Goal: Information Seeking & Learning: Find contact information

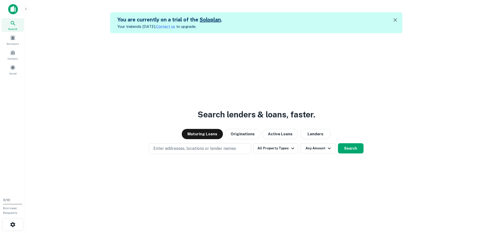
click at [396, 20] on icon "button" at bounding box center [395, 20] width 6 height 6
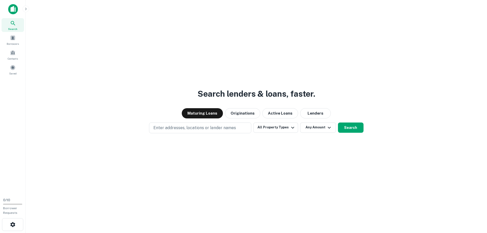
click at [15, 9] on img at bounding box center [13, 9] width 10 height 10
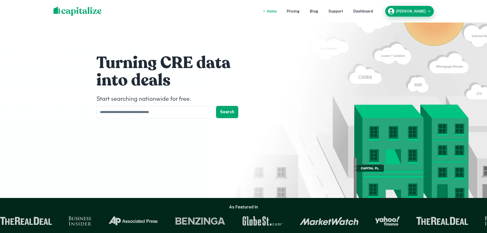
click at [415, 8] on div "Arnab Paul" at bounding box center [409, 11] width 44 height 8
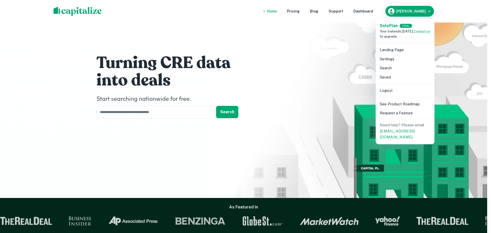
click at [397, 87] on li "Logout" at bounding box center [405, 90] width 55 height 9
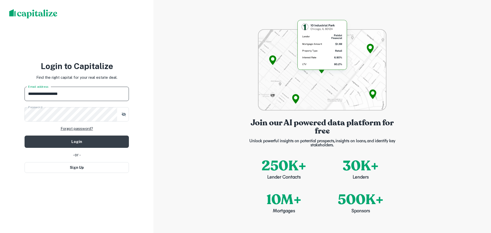
click at [93, 97] on input "**********" at bounding box center [77, 94] width 104 height 14
click at [93, 96] on input "**********" at bounding box center [77, 94] width 104 height 14
click at [94, 96] on input "**********" at bounding box center [77, 94] width 104 height 14
drag, startPoint x: 94, startPoint y: 96, endPoint x: 19, endPoint y: 87, distance: 75.7
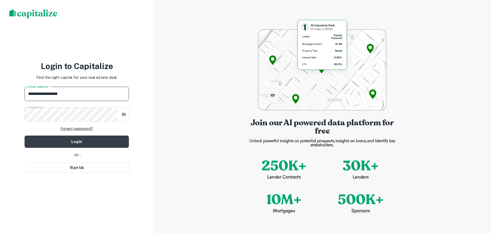
click at [19, 87] on div "**********" at bounding box center [76, 116] width 153 height 233
type input "**********"
click at [142, 68] on div "**********" at bounding box center [76, 116] width 153 height 233
click at [126, 116] on icon "button" at bounding box center [123, 114] width 5 height 5
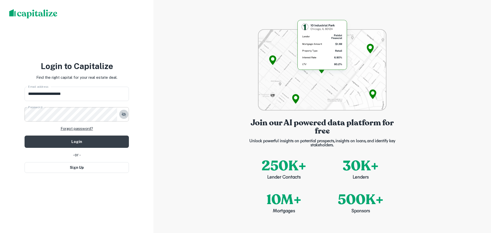
click at [126, 116] on icon "button" at bounding box center [123, 114] width 5 height 5
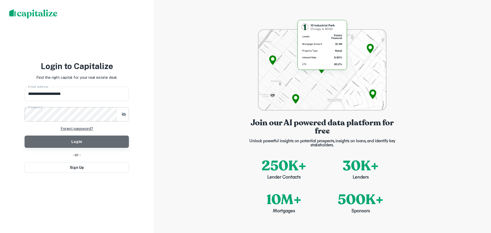
click at [108, 142] on button "Login" at bounding box center [77, 141] width 104 height 12
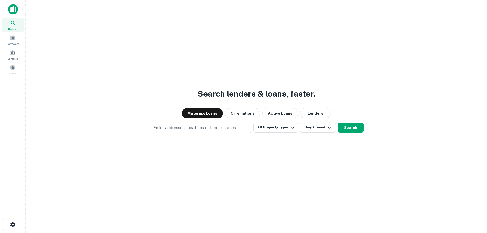
click at [226, 134] on div "Search lenders & loans, faster. Maturing Loans Originations Active Loans Lender…" at bounding box center [256, 128] width 453 height 233
click at [227, 131] on button "Enter addresses, locations or lender names" at bounding box center [200, 127] width 102 height 11
click at [7, 37] on span at bounding box center [5, 36] width 6 height 6
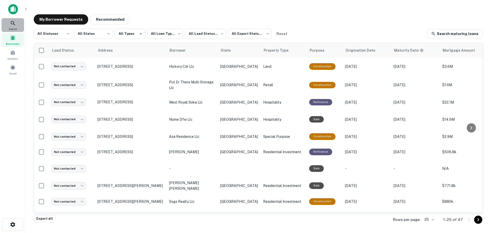
click at [15, 26] on icon at bounding box center [13, 23] width 6 height 6
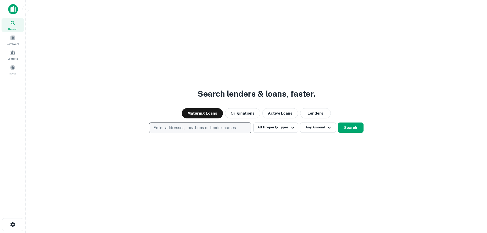
click at [190, 132] on button "Enter addresses, locations or lender names" at bounding box center [200, 127] width 102 height 11
click at [256, 112] on button "Originations" at bounding box center [242, 113] width 35 height 10
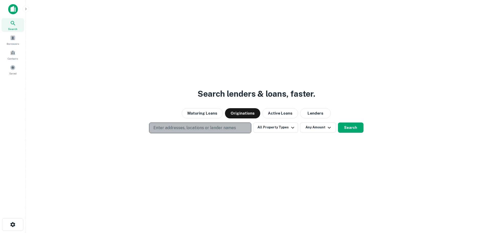
click at [222, 129] on p "Enter addresses, locations or lender names" at bounding box center [194, 128] width 83 height 6
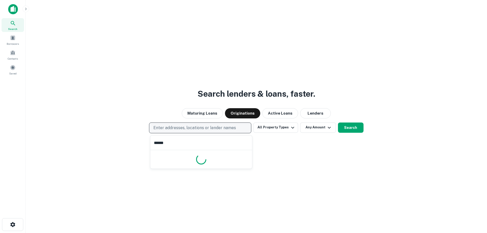
type input "*******"
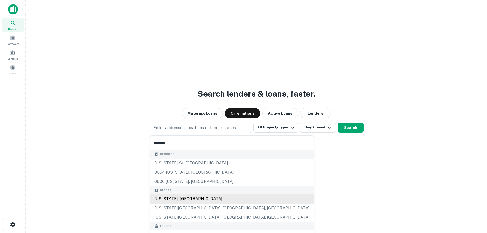
click at [201, 197] on div "[US_STATE], [GEOGRAPHIC_DATA]" at bounding box center [231, 198] width 163 height 9
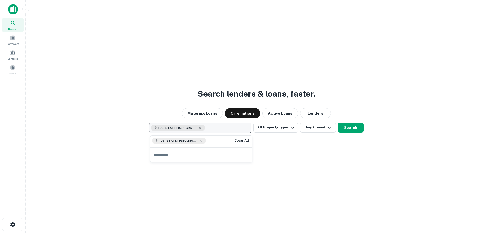
click at [249, 127] on button "[US_STATE], [GEOGRAPHIC_DATA]" at bounding box center [200, 127] width 102 height 11
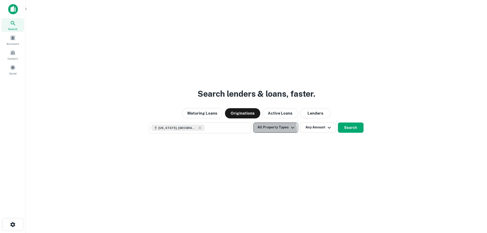
click at [266, 130] on button "All Property Types" at bounding box center [275, 127] width 44 height 10
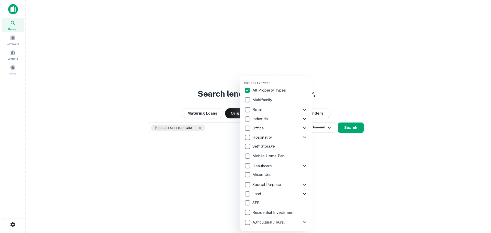
click at [259, 118] on p "Industrial" at bounding box center [260, 119] width 17 height 6
click at [257, 109] on p "Retail" at bounding box center [257, 110] width 11 height 6
click at [353, 112] on div at bounding box center [245, 116] width 491 height 233
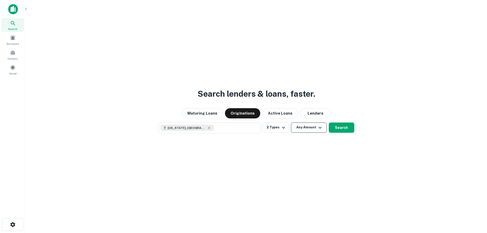
click at [309, 129] on button "Any Amount" at bounding box center [309, 127] width 36 height 10
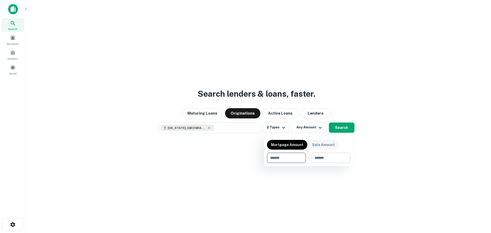
click at [327, 158] on input "number" at bounding box center [328, 158] width 35 height 10
drag, startPoint x: 330, startPoint y: 158, endPoint x: 326, endPoint y: 157, distance: 3.8
click at [326, 157] on input "********" at bounding box center [323, 158] width 30 height 10
type input "********"
click at [282, 156] on input "number" at bounding box center [283, 158] width 32 height 10
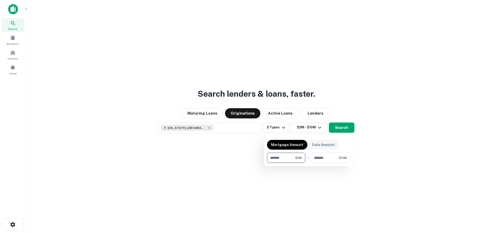
type input "*******"
click at [348, 128] on div at bounding box center [245, 116] width 491 height 233
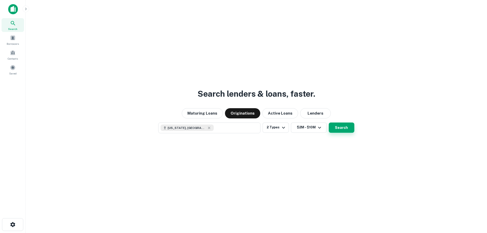
click at [346, 125] on button "Search" at bounding box center [342, 127] width 26 height 10
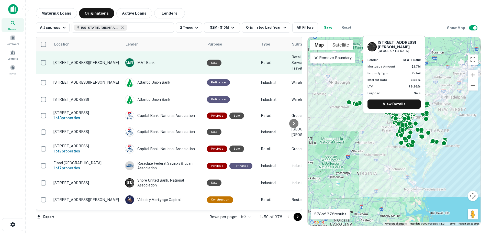
click at [108, 65] on p "[STREET_ADDRESS][PERSON_NAME]" at bounding box center [86, 62] width 66 height 5
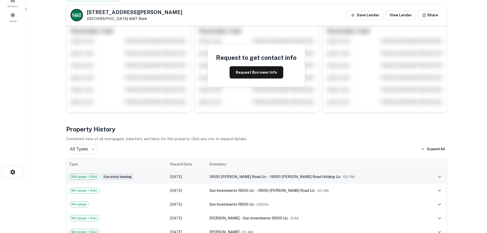
scroll to position [102, 0]
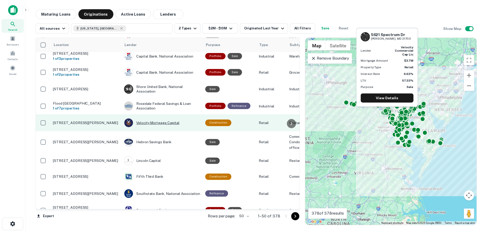
scroll to position [102, 0]
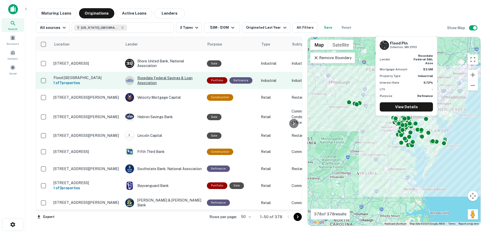
click at [150, 85] on div "Rosedale Federal Savings & Loan Association" at bounding box center [163, 80] width 77 height 9
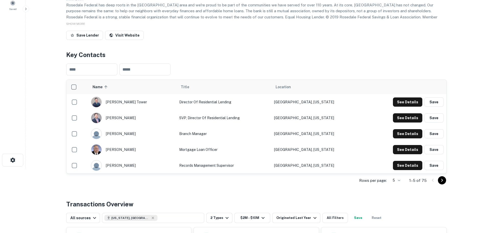
scroll to position [77, 0]
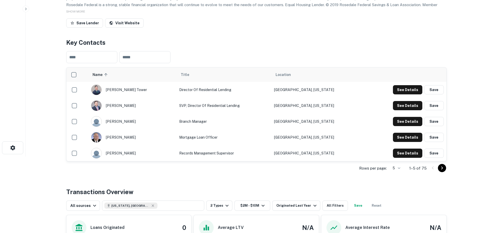
click at [444, 169] on icon "Go to next page" at bounding box center [442, 168] width 6 height 6
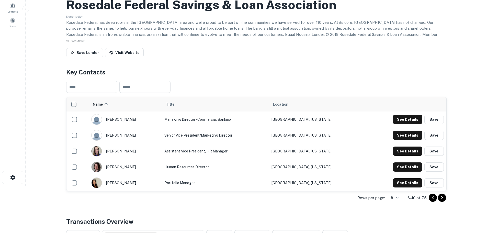
scroll to position [51, 0]
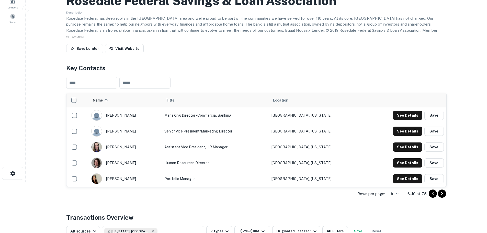
click at [433, 192] on icon "Go to previous page" at bounding box center [433, 193] width 6 height 6
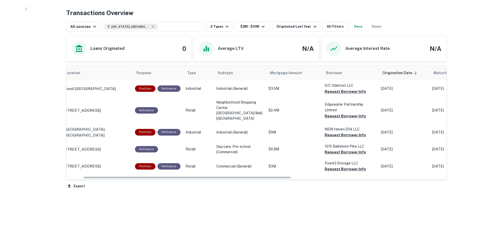
scroll to position [0, 0]
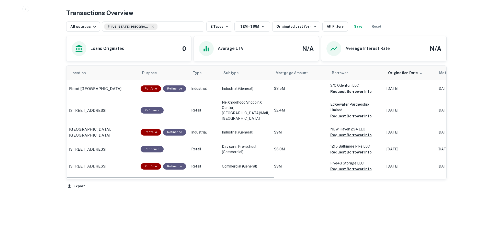
drag, startPoint x: 215, startPoint y: 178, endPoint x: 203, endPoint y: 189, distance: 16.5
click at [203, 189] on div "Location Purpose Type Subtype Mortgage Amount Borrower Origination Date sorted …" at bounding box center [256, 127] width 380 height 124
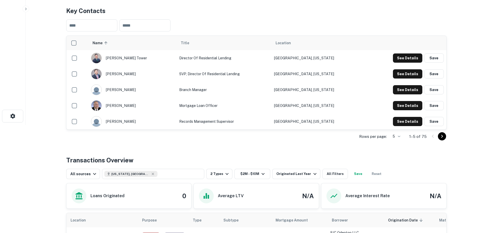
scroll to position [83, 0]
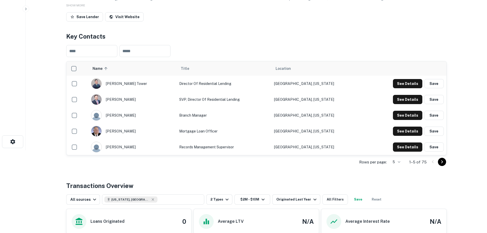
click at [443, 163] on icon "Go to next page" at bounding box center [442, 162] width 6 height 6
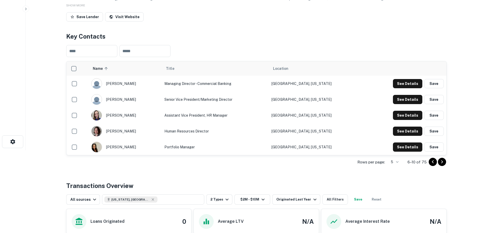
click at [433, 161] on icon "Go to previous page" at bounding box center [433, 162] width 6 height 6
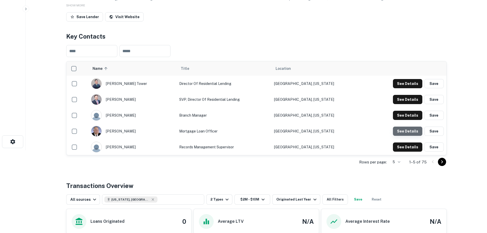
click at [409, 131] on button "See Details" at bounding box center [407, 131] width 29 height 9
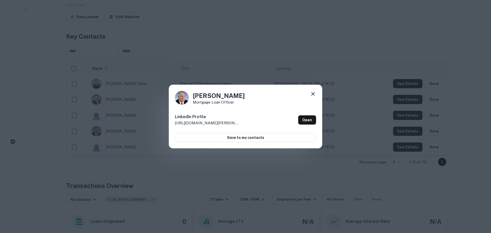
click at [363, 104] on div "[PERSON_NAME] Mortgage Loan Officer LinkedIn Profile [URL][DOMAIN_NAME][PERSON_…" at bounding box center [245, 116] width 491 height 233
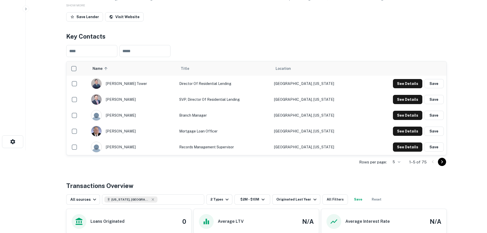
click at [443, 163] on icon "Go to next page" at bounding box center [442, 162] width 6 height 6
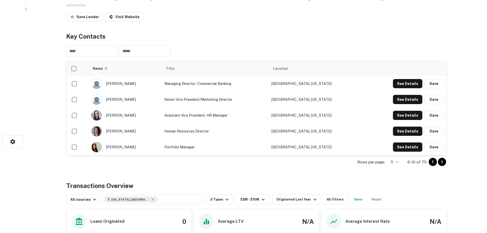
click at [441, 163] on icon "Go to next page" at bounding box center [442, 162] width 6 height 6
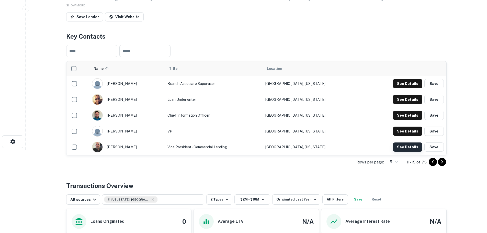
click at [397, 145] on button "See Details" at bounding box center [407, 146] width 29 height 9
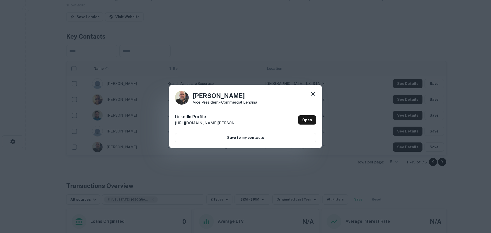
click at [367, 140] on div "[PERSON_NAME] Vice President - Commercial Lending LinkedIn Profile [URL][DOMAIN…" at bounding box center [245, 116] width 491 height 233
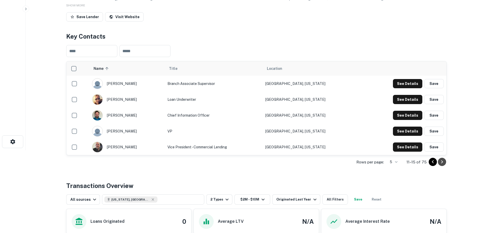
click at [442, 164] on icon "Go to next page" at bounding box center [442, 162] width 6 height 6
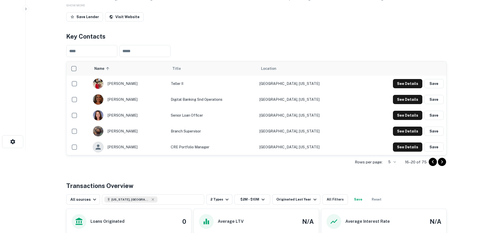
drag, startPoint x: 444, startPoint y: 163, endPoint x: 393, endPoint y: 167, distance: 51.0
click at [394, 170] on div "Back to search Rosedale Federal Savings & Loan Association Description Rosedale…" at bounding box center [256, 168] width 393 height 486
click at [410, 115] on button "See Details" at bounding box center [407, 115] width 29 height 9
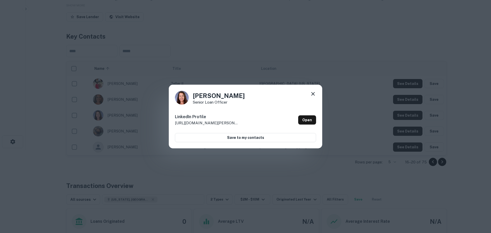
click at [382, 156] on div "[PERSON_NAME] Senior Loan Officer LinkedIn Profile [URL][DOMAIN_NAME][PERSON_NA…" at bounding box center [245, 116] width 491 height 233
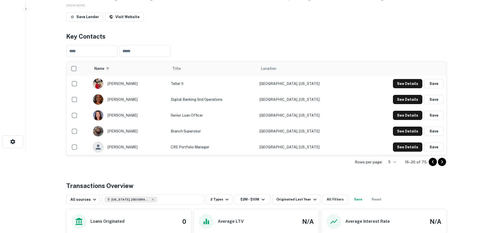
click at [444, 164] on icon "Go to next page" at bounding box center [442, 162] width 6 height 6
click at [432, 165] on icon "Go to previous page" at bounding box center [433, 162] width 6 height 6
click at [410, 146] on button "See Details" at bounding box center [407, 146] width 29 height 9
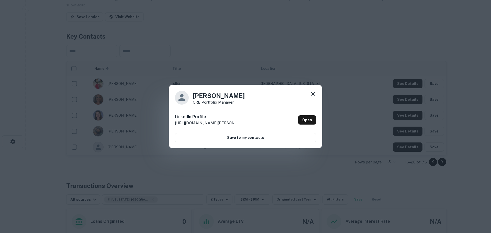
click at [376, 155] on div "[PERSON_NAME] CRE Portfolio Manager LinkedIn Profile [URL][DOMAIN_NAME][PERSON_…" at bounding box center [245, 116] width 491 height 233
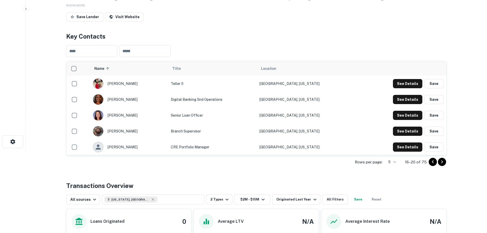
click at [444, 161] on icon "Go to next page" at bounding box center [442, 162] width 6 height 6
click at [432, 163] on icon "Go to previous page" at bounding box center [433, 161] width 2 height 3
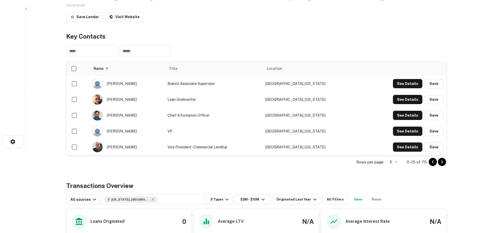
click at [432, 163] on icon "Go to previous page" at bounding box center [433, 161] width 2 height 3
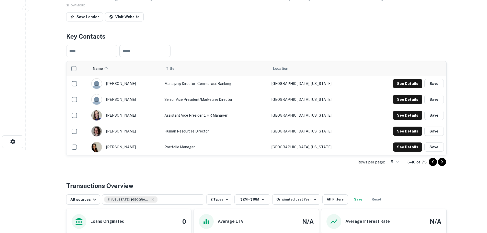
click at [433, 163] on icon "Go to previous page" at bounding box center [433, 161] width 2 height 3
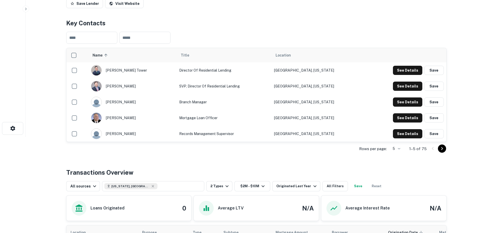
scroll to position [102, 0]
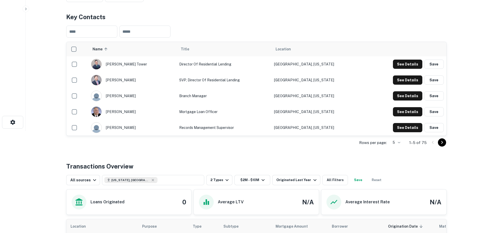
click at [447, 140] on div "Back to search Rosedale Federal Savings & Loan Association Description Rosedale…" at bounding box center [256, 149] width 393 height 486
click at [444, 143] on icon "Go to next page" at bounding box center [442, 142] width 6 height 6
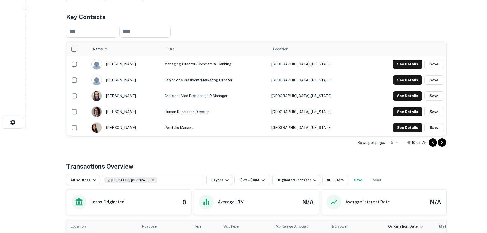
click at [429, 143] on button "Go to previous page" at bounding box center [433, 142] width 8 height 8
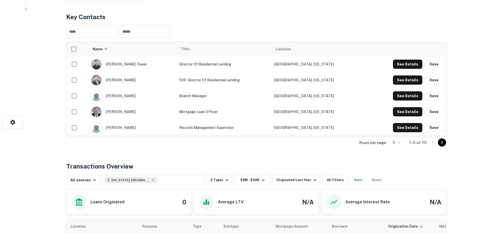
click at [434, 143] on div at bounding box center [437, 142] width 17 height 8
click at [444, 142] on icon "Go to next page" at bounding box center [442, 142] width 6 height 6
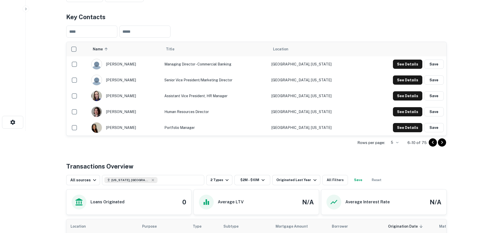
click at [444, 142] on icon "Go to next page" at bounding box center [442, 142] width 6 height 6
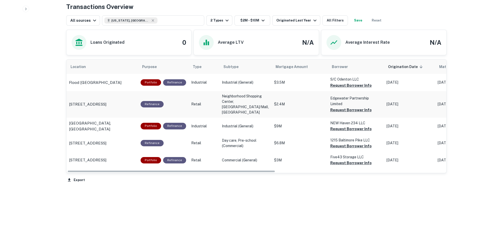
scroll to position [0, 26]
